Goal: Information Seeking & Learning: Learn about a topic

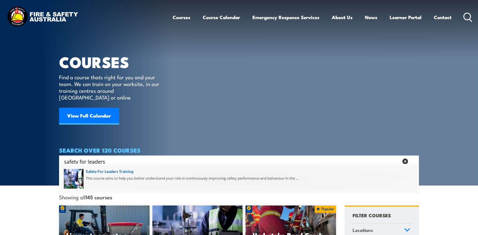
type input "safety for leaders"
click at [109, 170] on span at bounding box center [239, 178] width 357 height 26
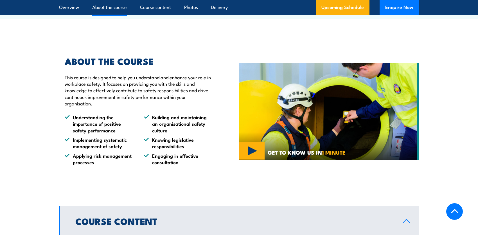
scroll to position [281, 0]
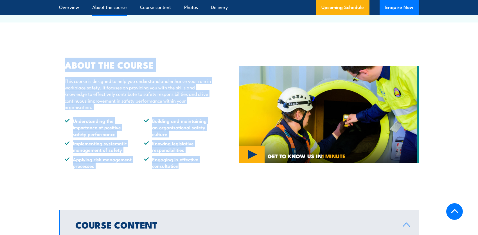
drag, startPoint x: 66, startPoint y: 65, endPoint x: 187, endPoint y: 165, distance: 157.6
click at [187, 165] on div "ABOUT THE COURSE This course is designed to help you understand and enhance you…" at bounding box center [136, 115] width 154 height 109
copy div "ABOUT THE COURSE This course is designed to help you understand and enhance you…"
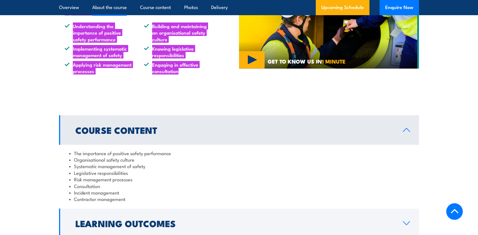
scroll to position [394, 0]
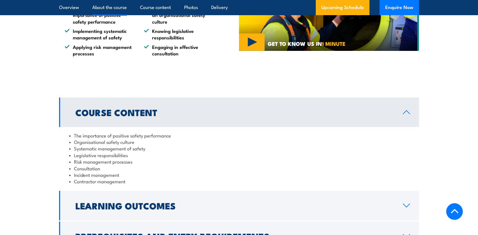
click at [221, 144] on li "Organisational safety culture" at bounding box center [239, 142] width 340 height 6
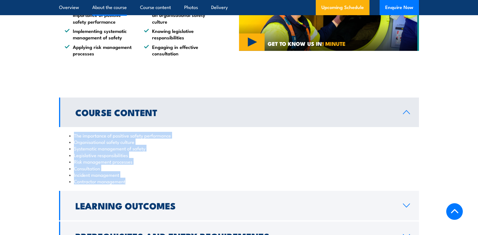
drag, startPoint x: 75, startPoint y: 137, endPoint x: 131, endPoint y: 184, distance: 73.8
click at [131, 184] on ul "The importance of positive safety performance Organisational safety culture Sys…" at bounding box center [239, 158] width 340 height 53
copy ul "The importance of positive safety performance Organisational safety culture Sys…"
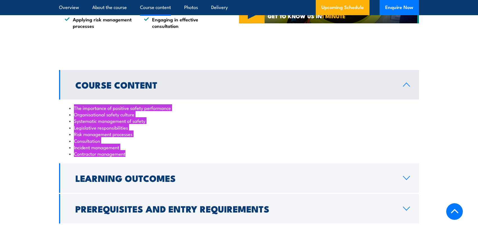
scroll to position [478, 0]
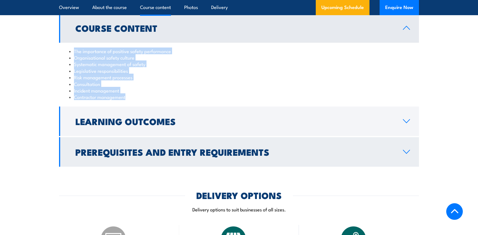
click at [405, 149] on link "Prerequisites and Entry Requirements" at bounding box center [239, 152] width 360 height 30
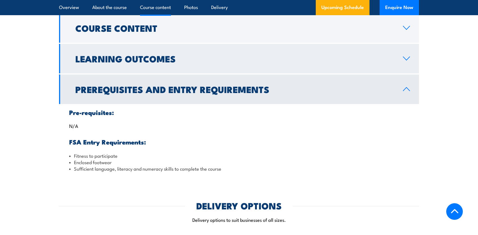
click at [403, 59] on icon at bounding box center [407, 58] width 8 height 4
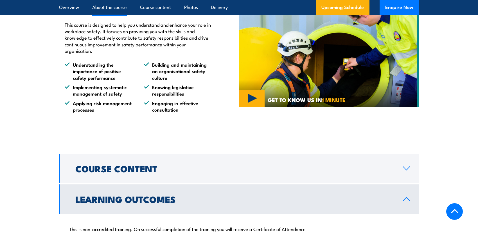
scroll to position [337, 0]
